Goal: Download file/media

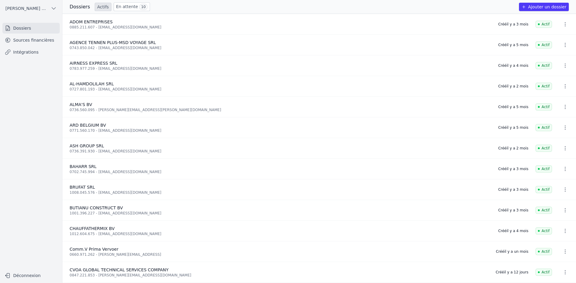
click at [45, 42] on link "Sources financières" at bounding box center [30, 40] width 57 height 11
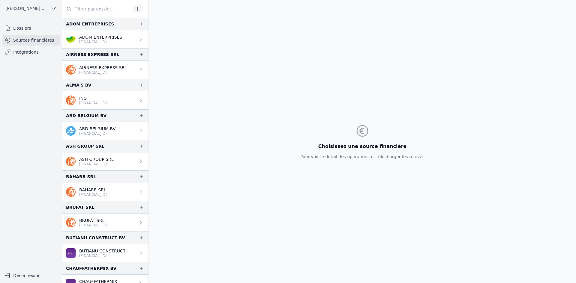
click at [93, 8] on input "text" at bounding box center [96, 9] width 68 height 11
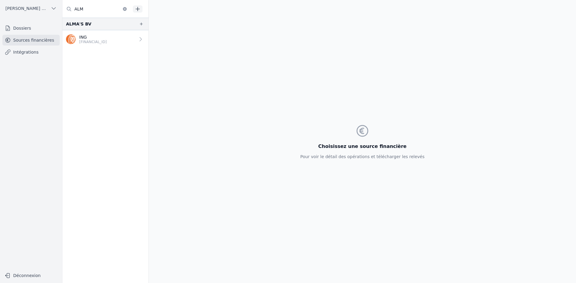
type input "ALM"
click at [105, 41] on p "[FINANCIAL_ID]" at bounding box center [93, 42] width 28 height 5
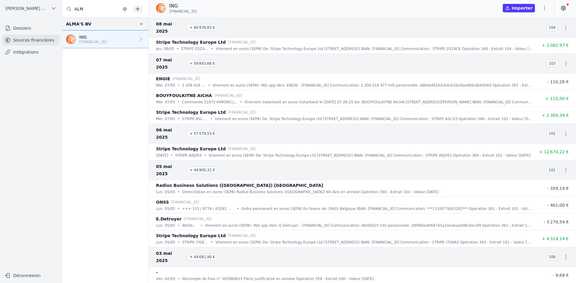
scroll to position [4708, 0]
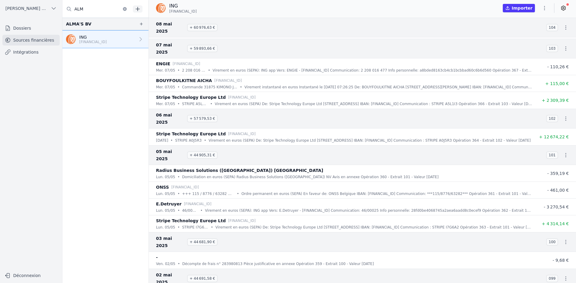
click at [543, 10] on icon "button" at bounding box center [544, 8] width 6 height 6
click at [521, 30] on button "Exporter" at bounding box center [529, 31] width 43 height 11
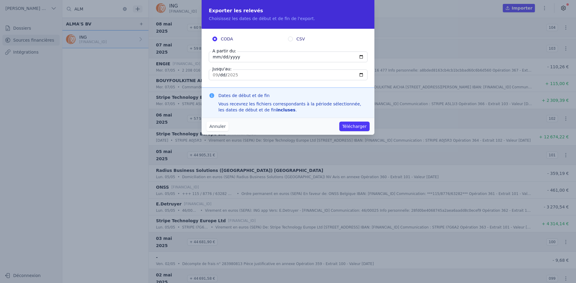
click at [216, 58] on input "[DATE]" at bounding box center [288, 57] width 159 height 11
type input "[DATE]"
click at [353, 126] on button "Télécharger" at bounding box center [354, 127] width 30 height 10
